Goal: Task Accomplishment & Management: Manage account settings

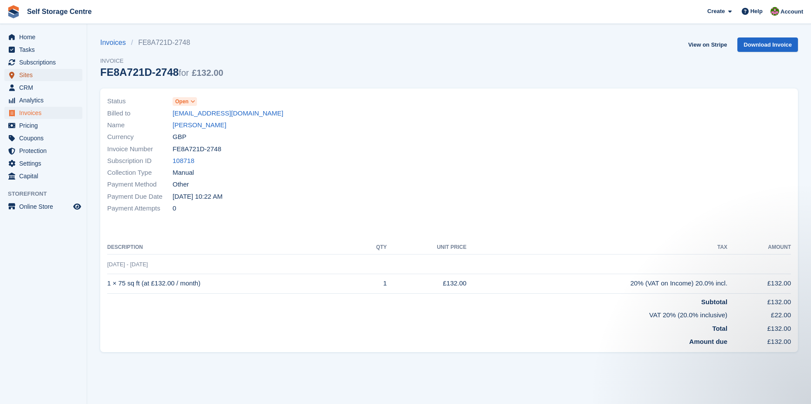
click at [24, 74] on span "Sites" at bounding box center [45, 75] width 52 height 12
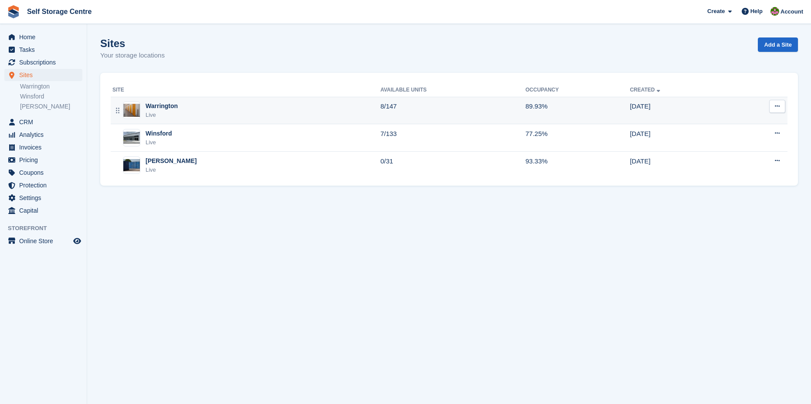
click at [168, 106] on div "Warrington" at bounding box center [162, 106] width 32 height 9
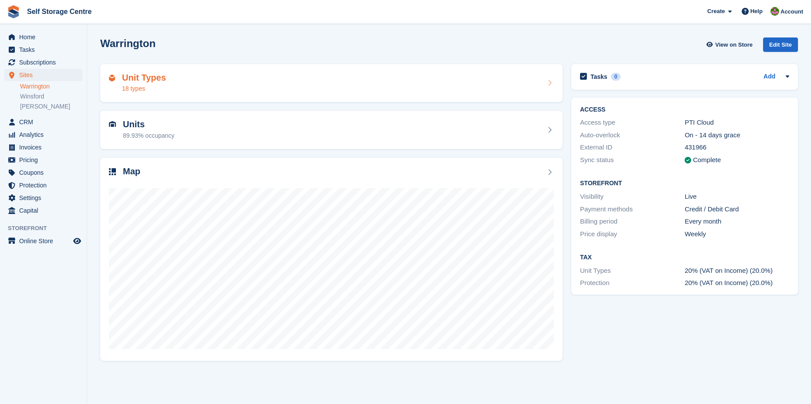
click at [142, 82] on h2 "Unit Types" at bounding box center [144, 78] width 44 height 10
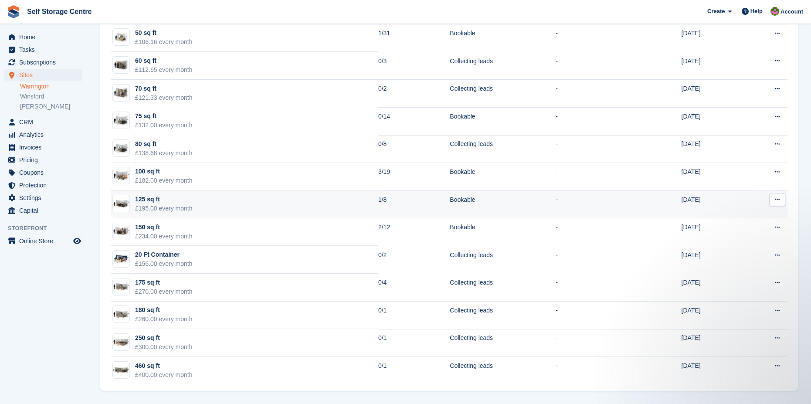
click at [212, 196] on td "125 sq ft £195.00 every month" at bounding box center [245, 204] width 268 height 28
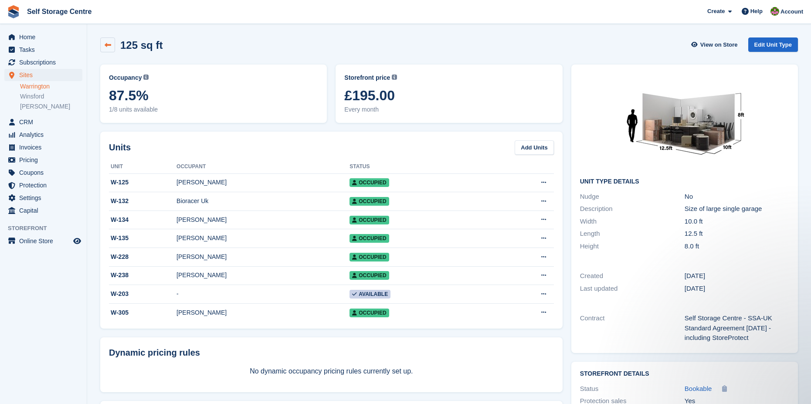
click at [106, 42] on icon at bounding box center [108, 45] width 7 height 7
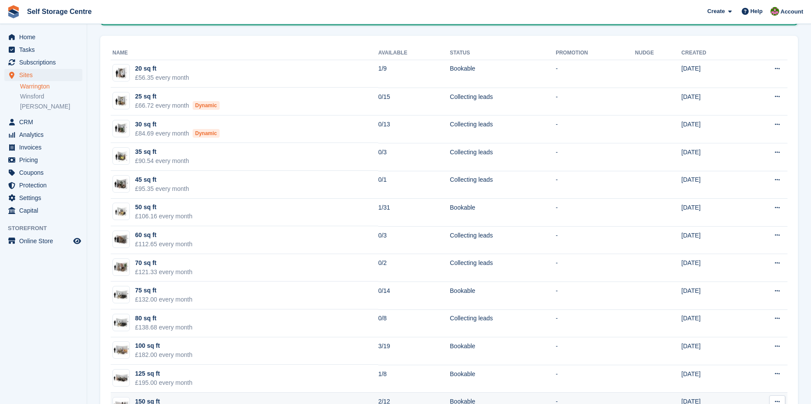
scroll to position [218, 0]
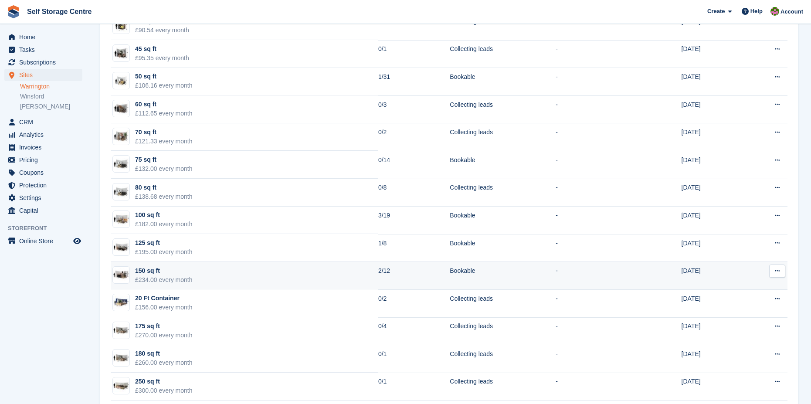
click at [204, 271] on td "150 sq ft £234.00 every month" at bounding box center [245, 276] width 268 height 28
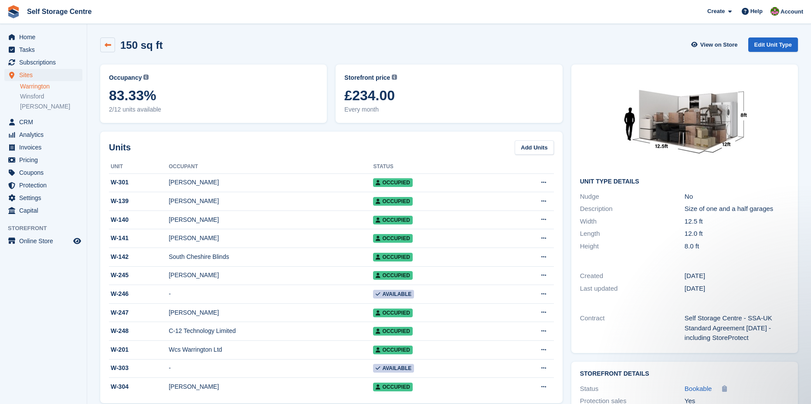
click at [105, 42] on icon at bounding box center [108, 45] width 7 height 7
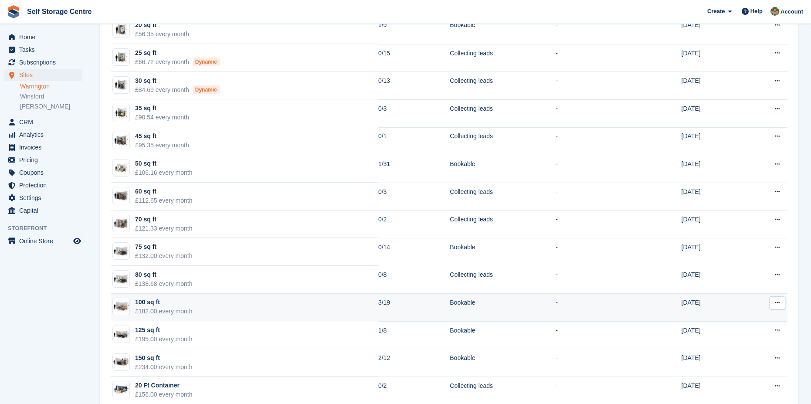
scroll to position [218, 0]
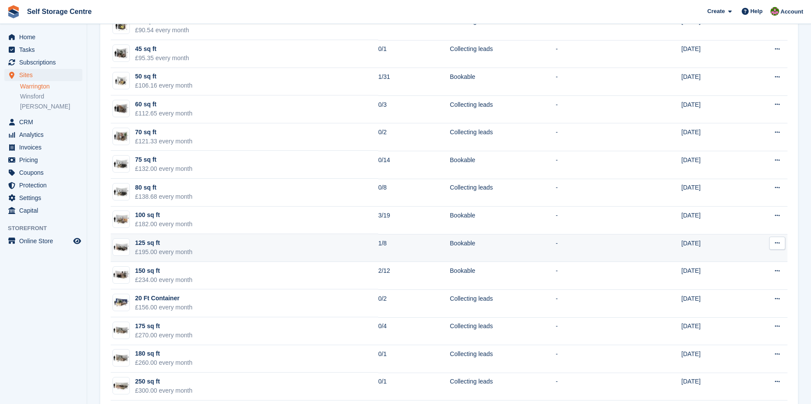
click at [166, 248] on div "£195.00 every month" at bounding box center [164, 252] width 58 height 9
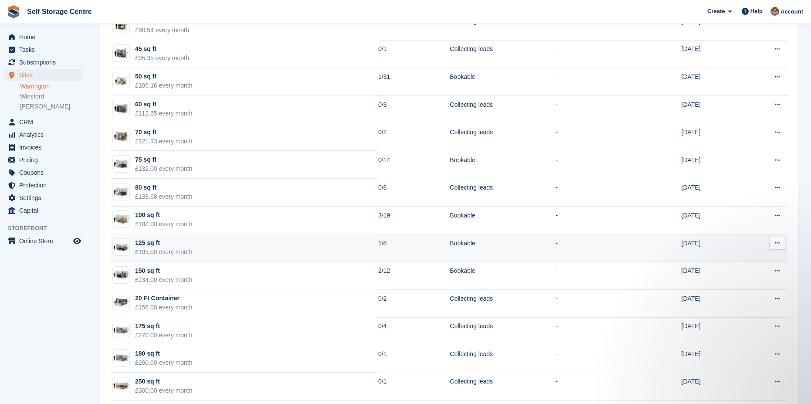
scroll to position [0, 0]
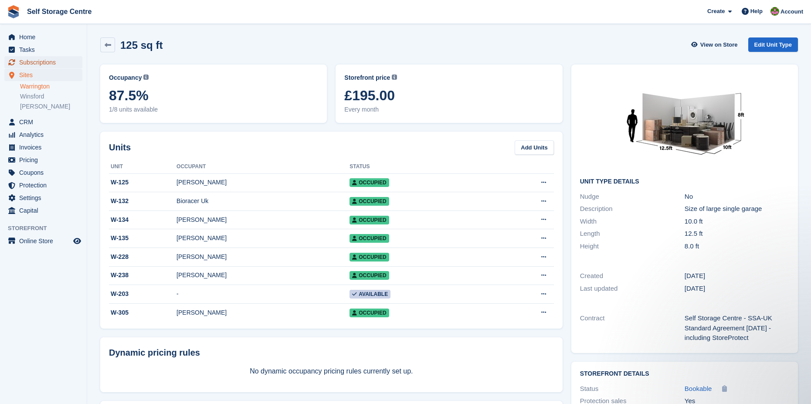
click at [43, 60] on span "Subscriptions" at bounding box center [45, 62] width 52 height 12
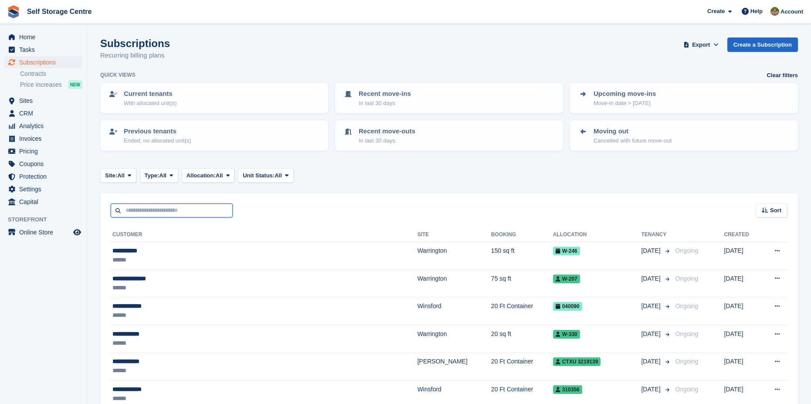
click at [124, 208] on input "text" at bounding box center [172, 210] width 122 height 14
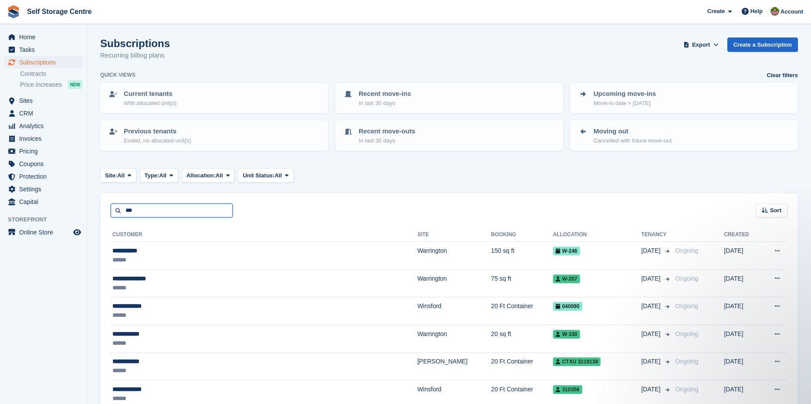
type input "***"
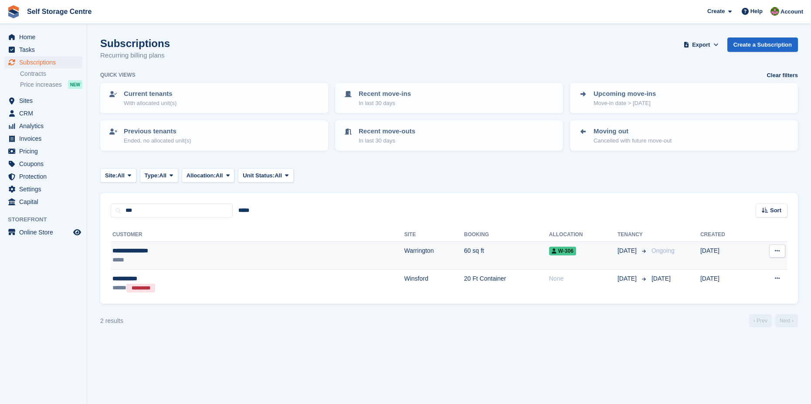
click at [122, 256] on div "*****" at bounding box center [183, 259] width 143 height 9
